Goal: Book appointment/travel/reservation

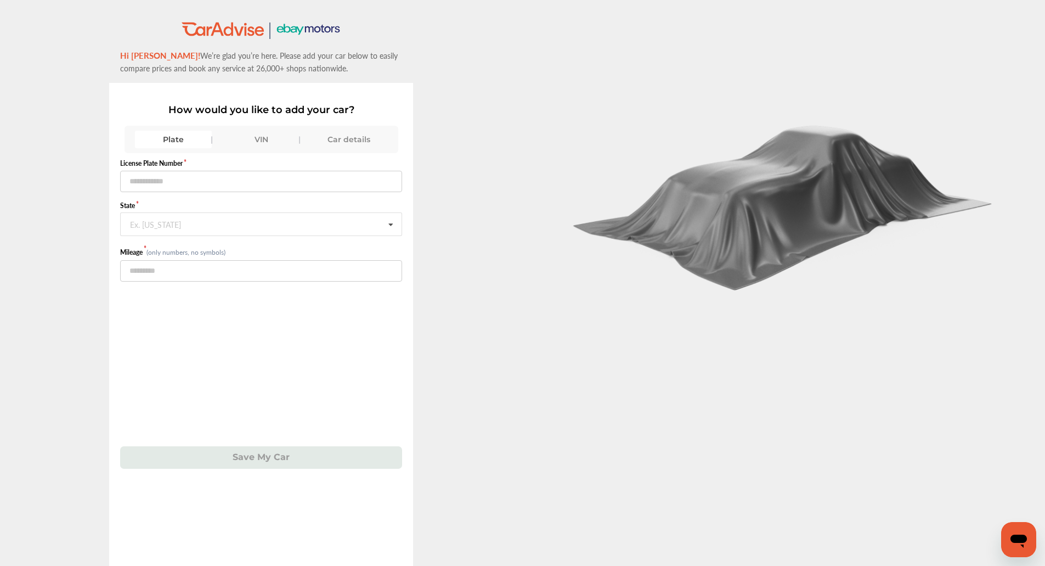
click at [270, 137] on div "VIN" at bounding box center [261, 140] width 77 height 18
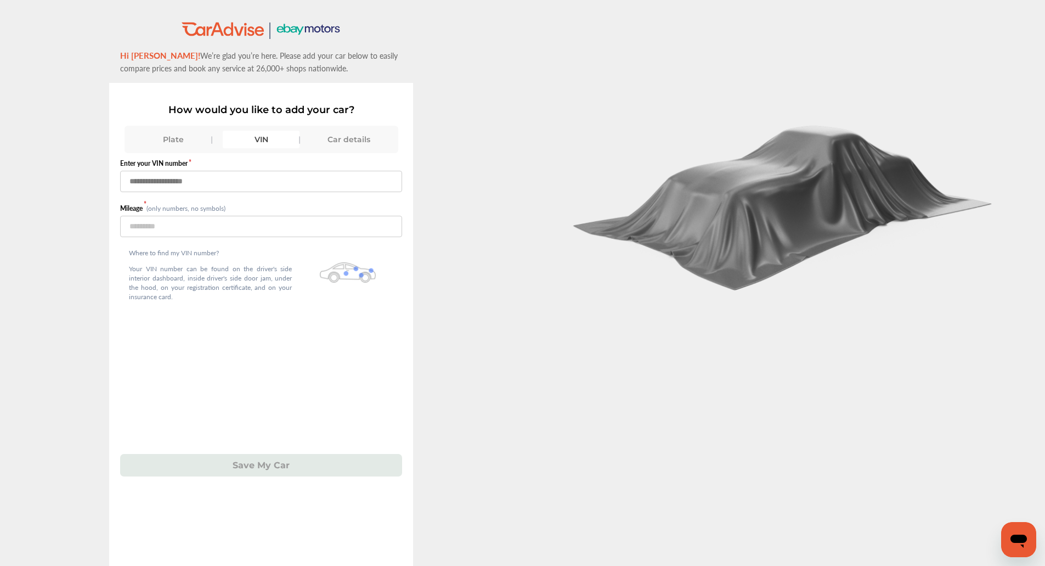
click at [261, 178] on input "text" at bounding box center [261, 181] width 282 height 21
click at [330, 184] on input "text" at bounding box center [261, 181] width 282 height 21
click at [330, 184] on input "**********" at bounding box center [261, 181] width 282 height 21
type input "**********"
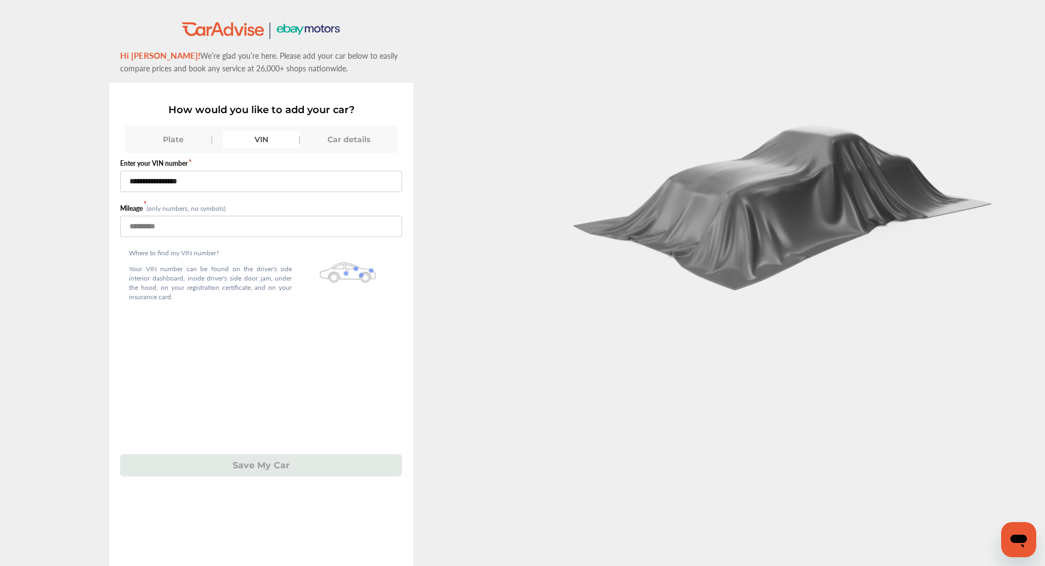
click at [308, 226] on input "number" at bounding box center [261, 226] width 282 height 21
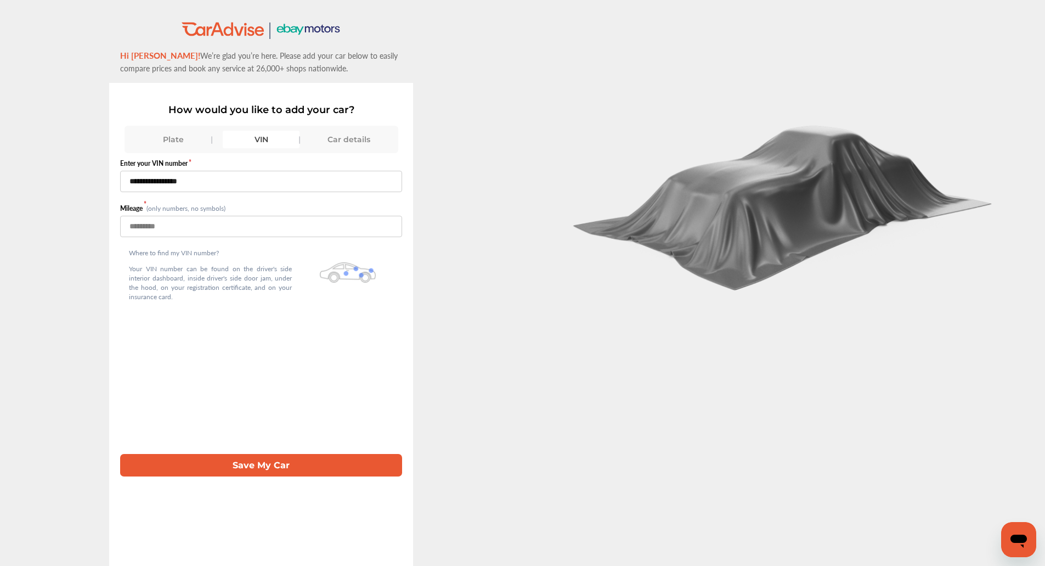
type input "****"
click at [272, 467] on button "Save My Car" at bounding box center [261, 465] width 282 height 22
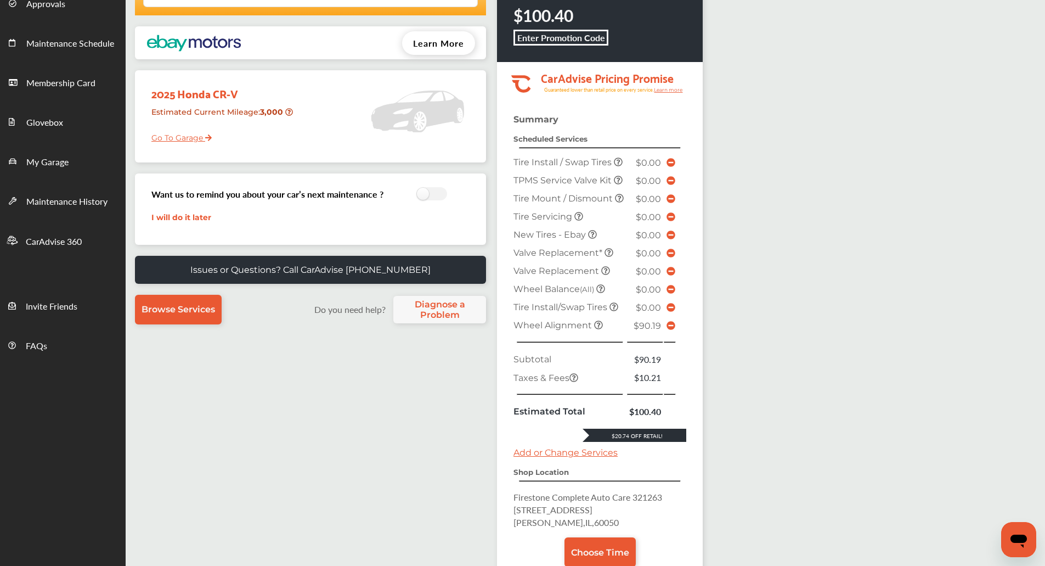
scroll to position [105, 0]
click at [669, 329] on icon at bounding box center [670, 324] width 9 height 9
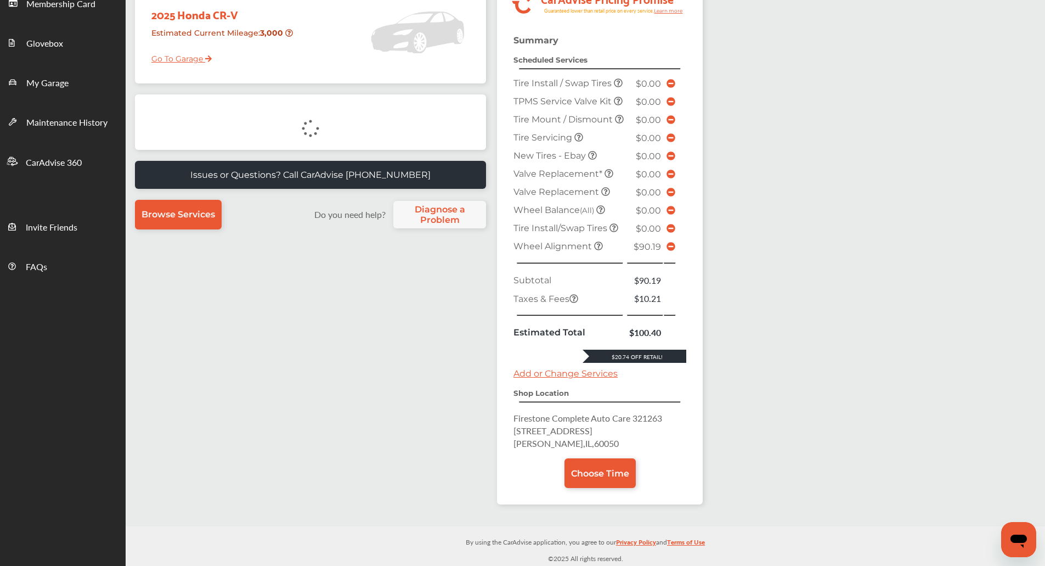
scroll to position [159, 0]
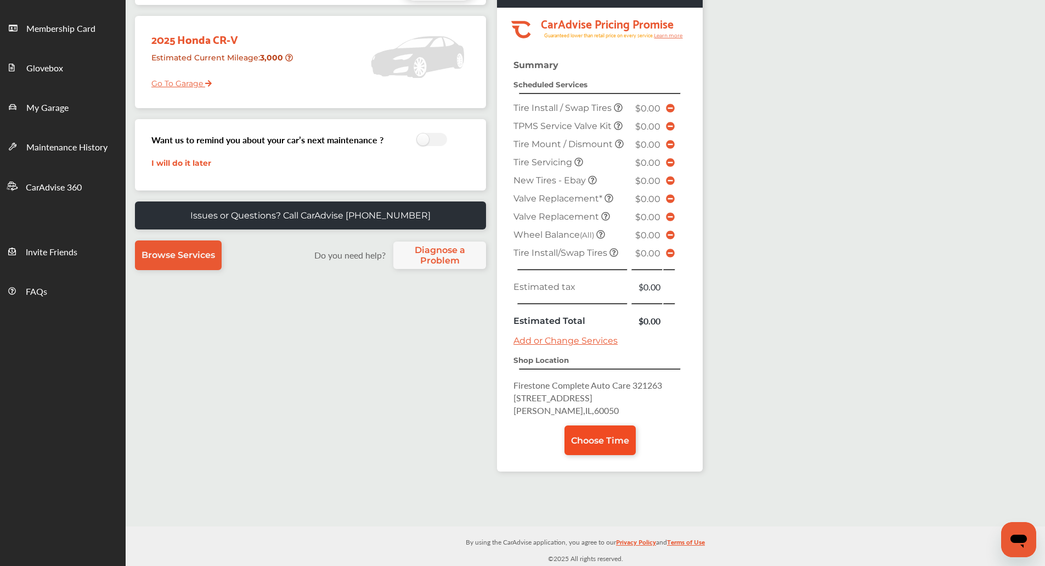
click at [611, 437] on span "Choose Time" at bounding box center [600, 440] width 58 height 10
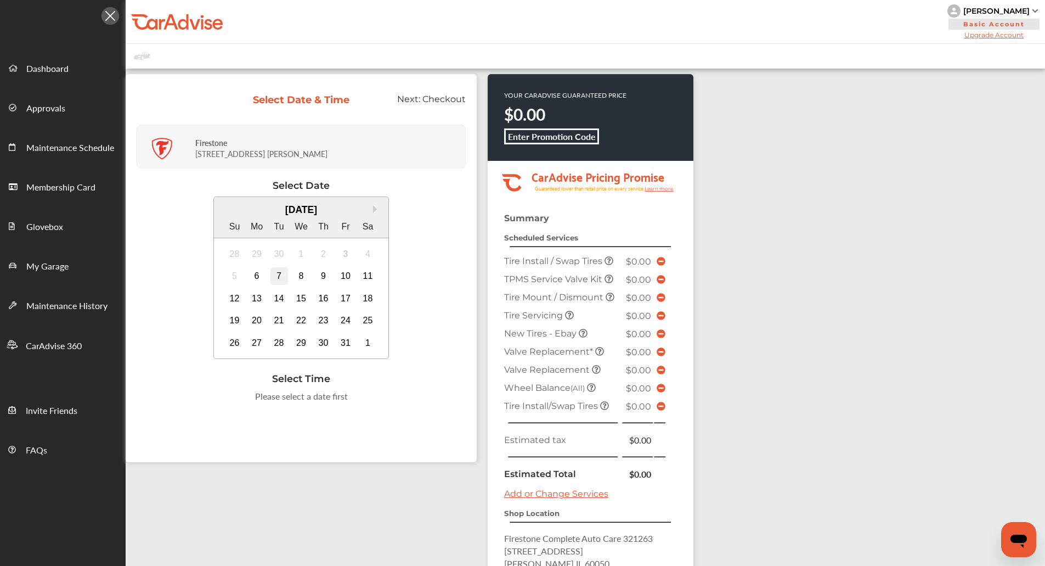
click at [278, 272] on div "7" at bounding box center [279, 276] width 18 height 18
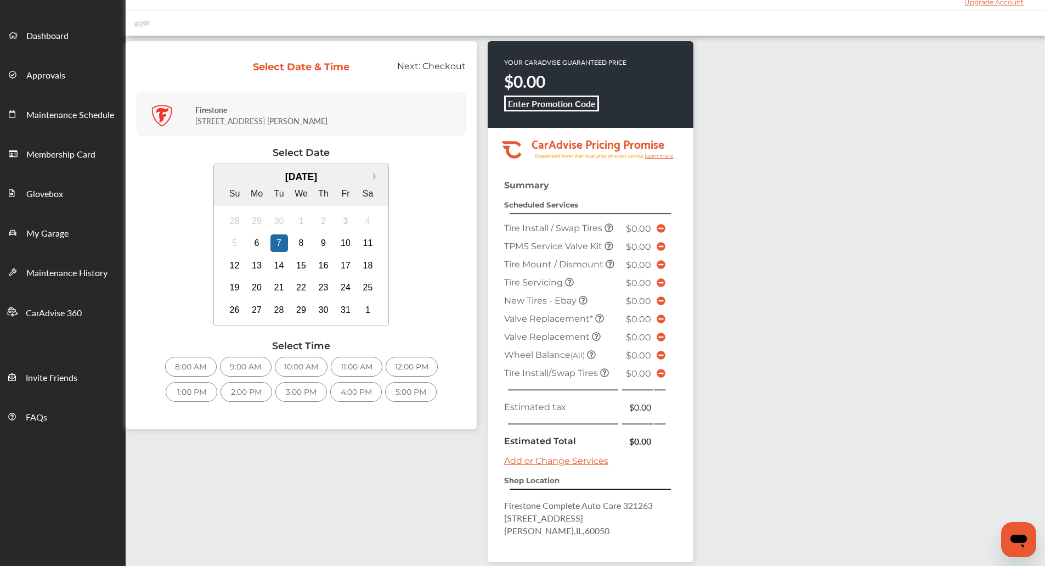
scroll to position [37, 0]
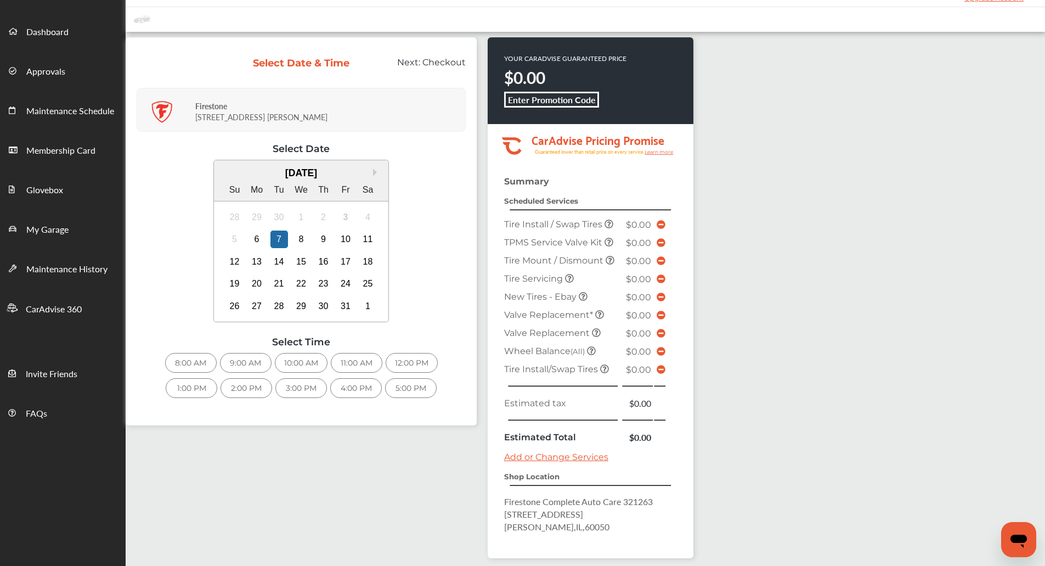
click at [294, 384] on div "3:00 PM" at bounding box center [301, 388] width 52 height 20
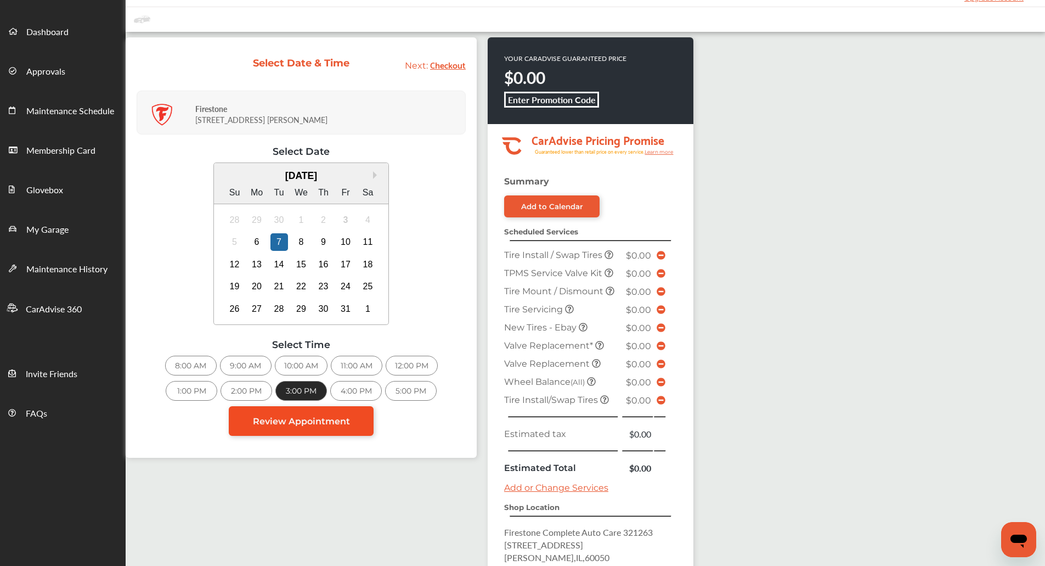
click at [363, 423] on link "Review Appointment" at bounding box center [301, 421] width 145 height 30
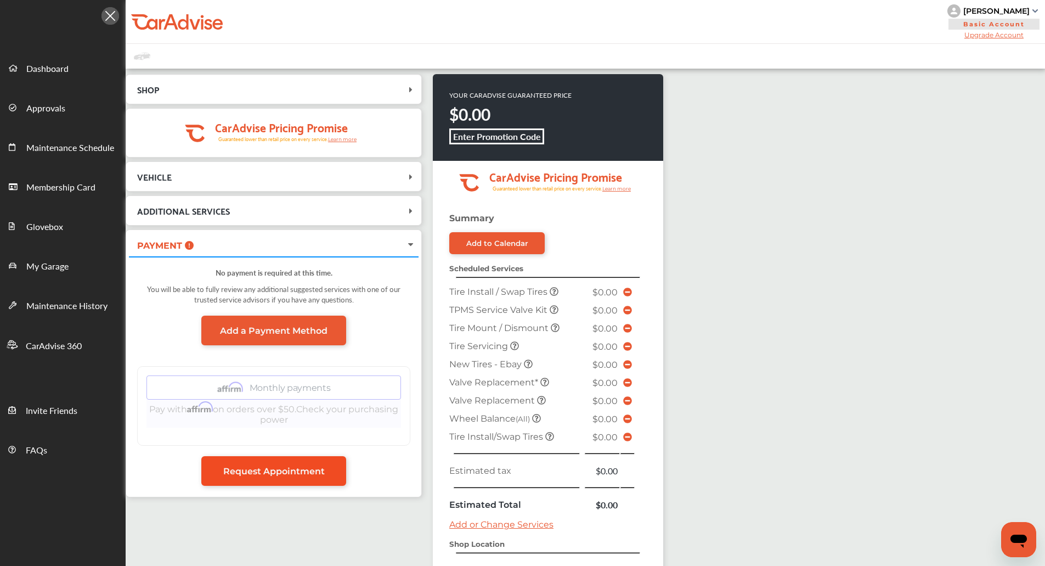
click at [333, 472] on link "Request Appointment" at bounding box center [273, 471] width 145 height 30
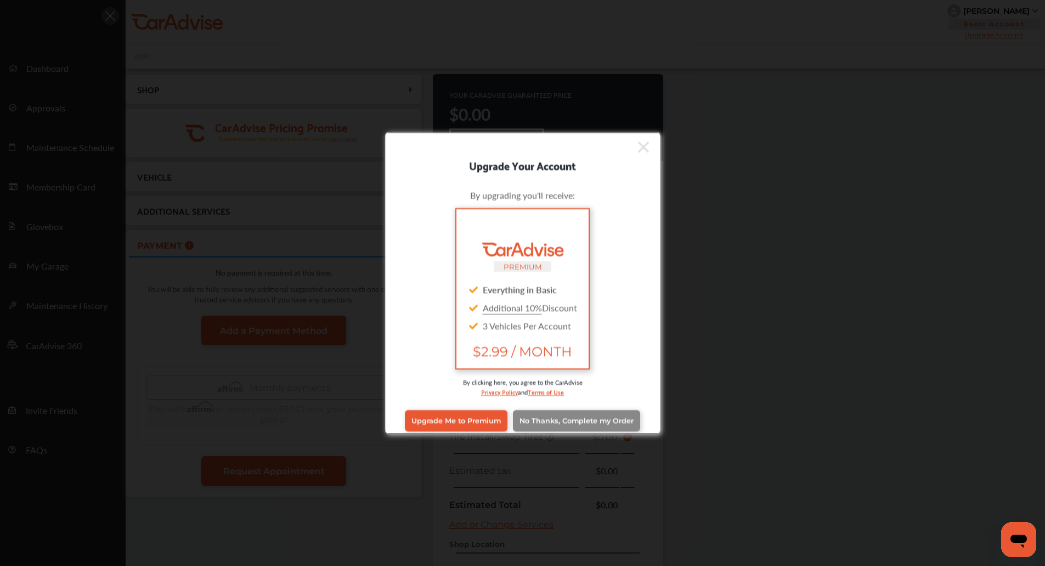
click at [566, 428] on link "No Thanks, Complete my Order" at bounding box center [576, 420] width 127 height 21
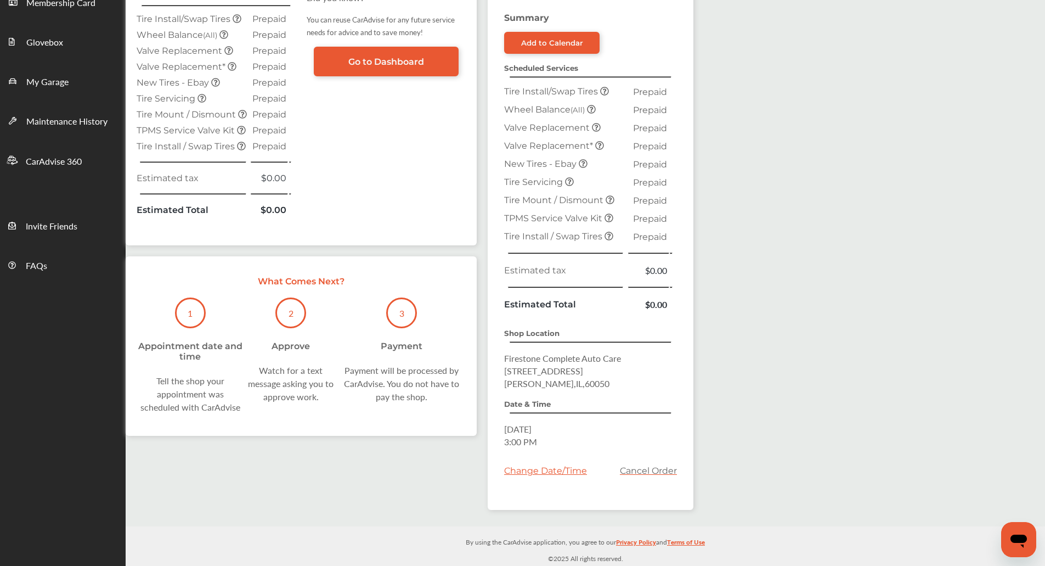
scroll to position [216, 0]
